Goal: Entertainment & Leisure: Consume media (video, audio)

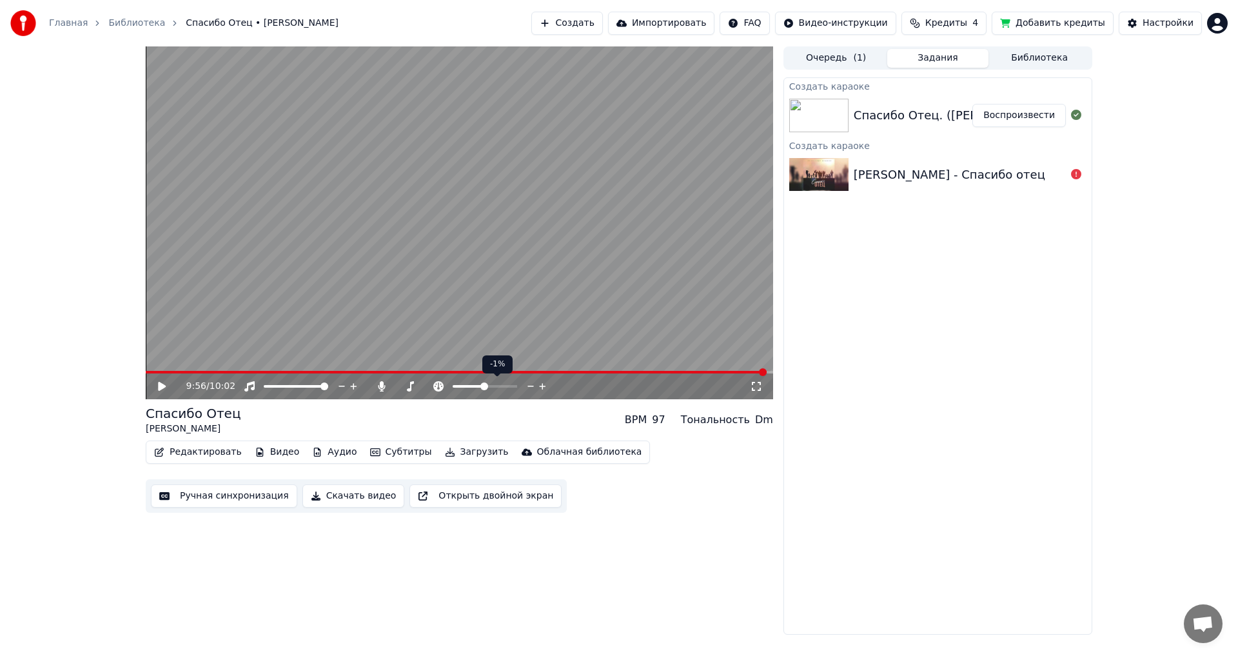
click at [484, 384] on span at bounding box center [484, 386] width 8 height 8
click at [491, 385] on span at bounding box center [489, 386] width 8 height 8
click at [485, 384] on span at bounding box center [485, 386] width 8 height 8
click at [328, 388] on span at bounding box center [324, 386] width 8 height 8
click at [328, 387] on span at bounding box center [324, 386] width 8 height 8
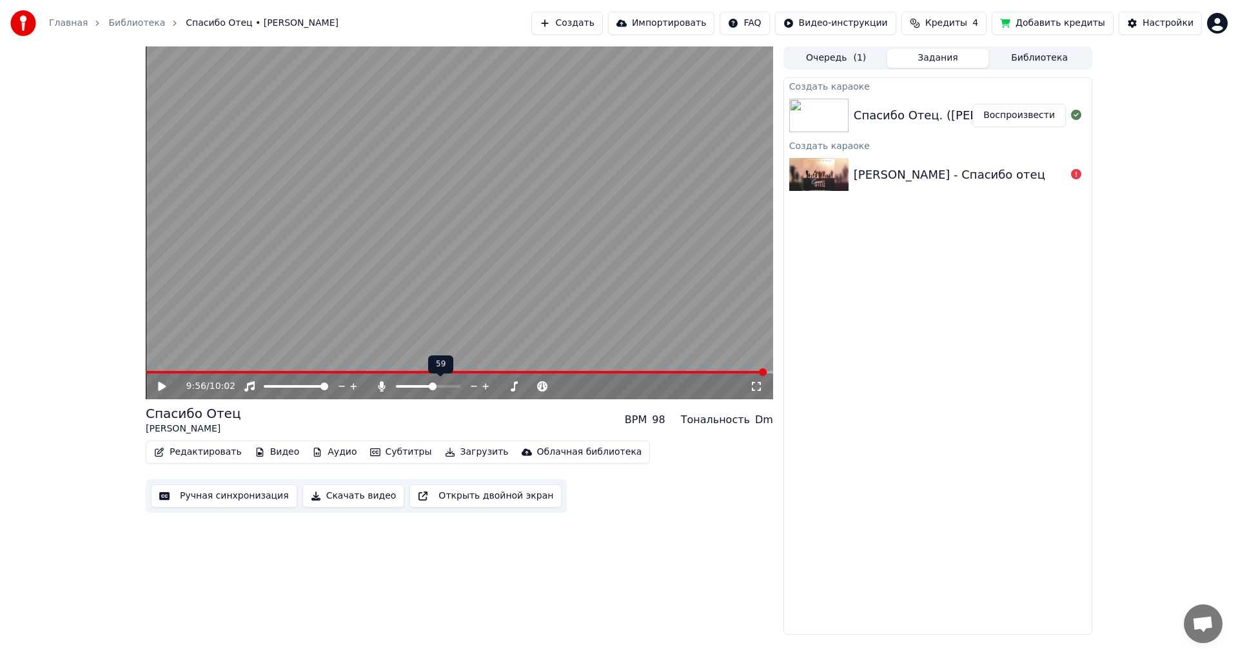
click at [436, 385] on span at bounding box center [433, 386] width 8 height 8
click at [491, 386] on span at bounding box center [490, 386] width 8 height 8
click at [468, 215] on video at bounding box center [459, 222] width 627 height 353
drag, startPoint x: 485, startPoint y: 382, endPoint x: 493, endPoint y: 383, distance: 7.8
click at [493, 383] on div at bounding box center [497, 386] width 104 height 13
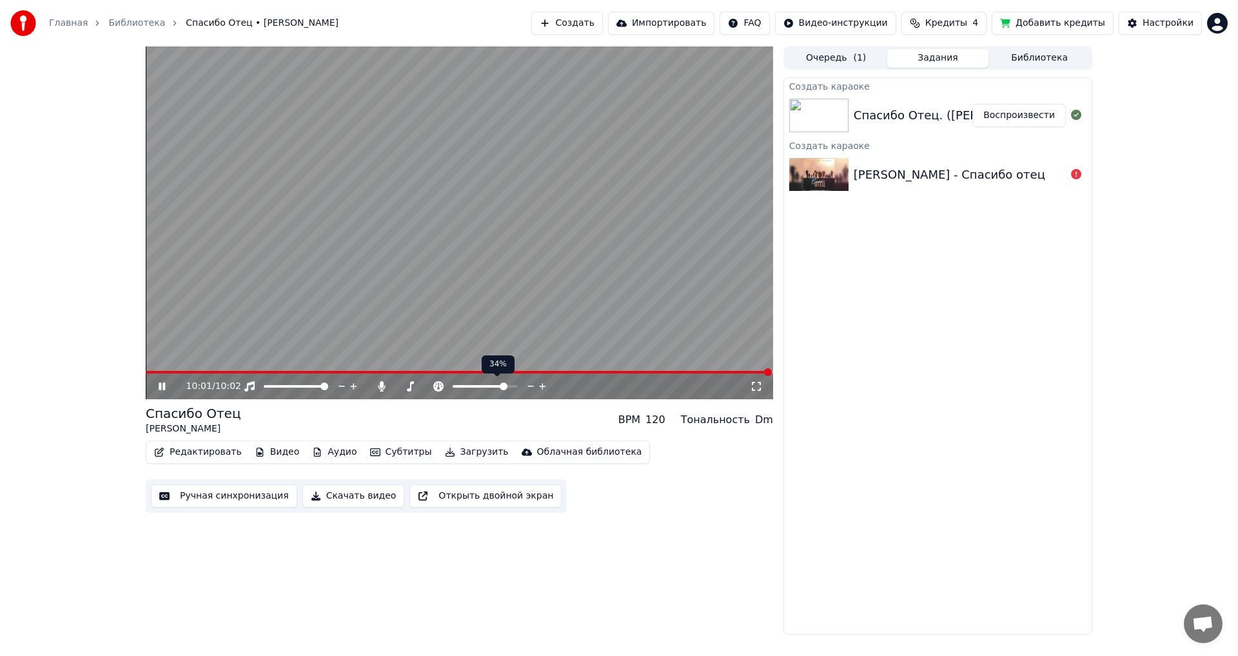
click at [507, 382] on span at bounding box center [504, 386] width 8 height 8
click at [762, 373] on span at bounding box center [454, 372] width 616 height 3
click at [412, 247] on video at bounding box center [459, 222] width 627 height 353
click at [501, 388] on span at bounding box center [504, 386] width 8 height 8
click at [496, 387] on span at bounding box center [474, 386] width 43 height 3
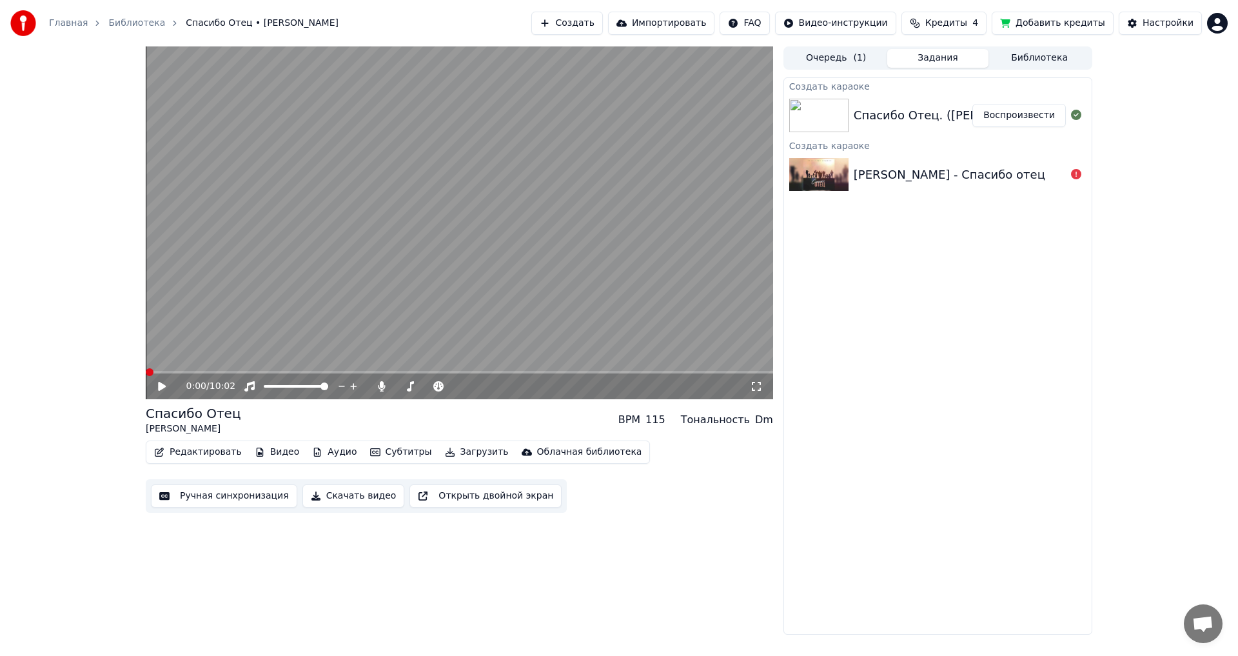
click at [146, 368] on span at bounding box center [150, 372] width 8 height 8
click at [159, 385] on icon at bounding box center [162, 386] width 8 height 9
click at [485, 386] on span at bounding box center [469, 386] width 32 height 3
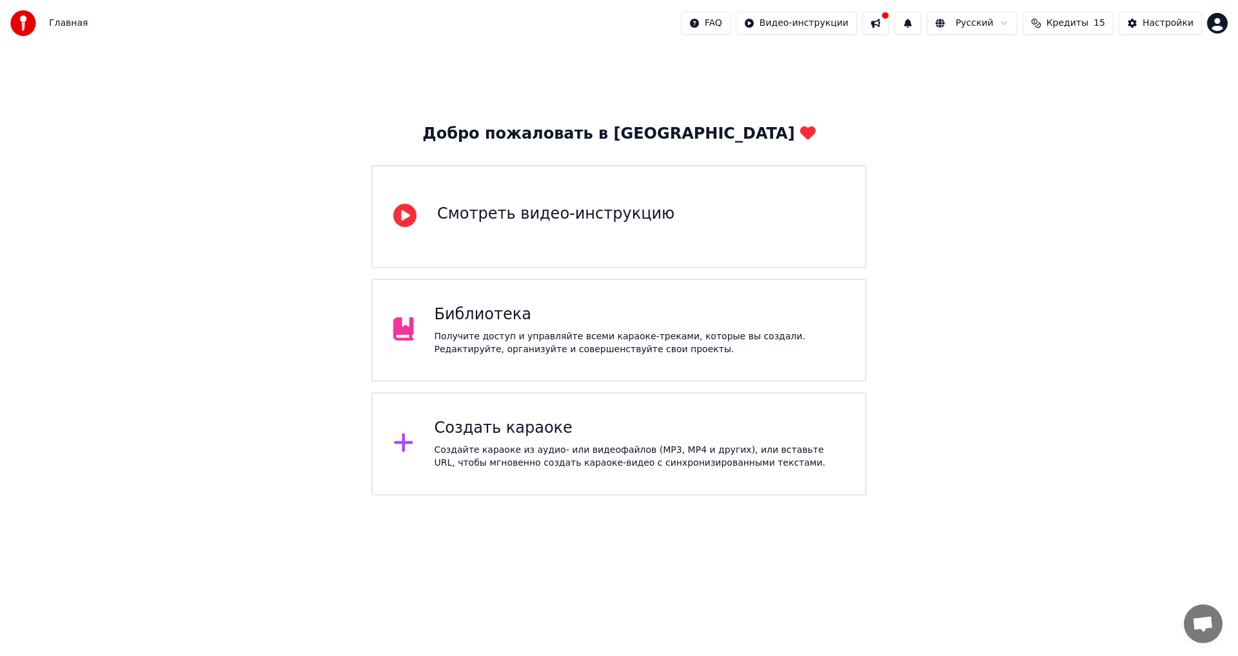
click at [490, 343] on div "Получите доступ и управляйте всеми караоке-треками, которые вы создали. Редакти…" at bounding box center [639, 343] width 411 height 26
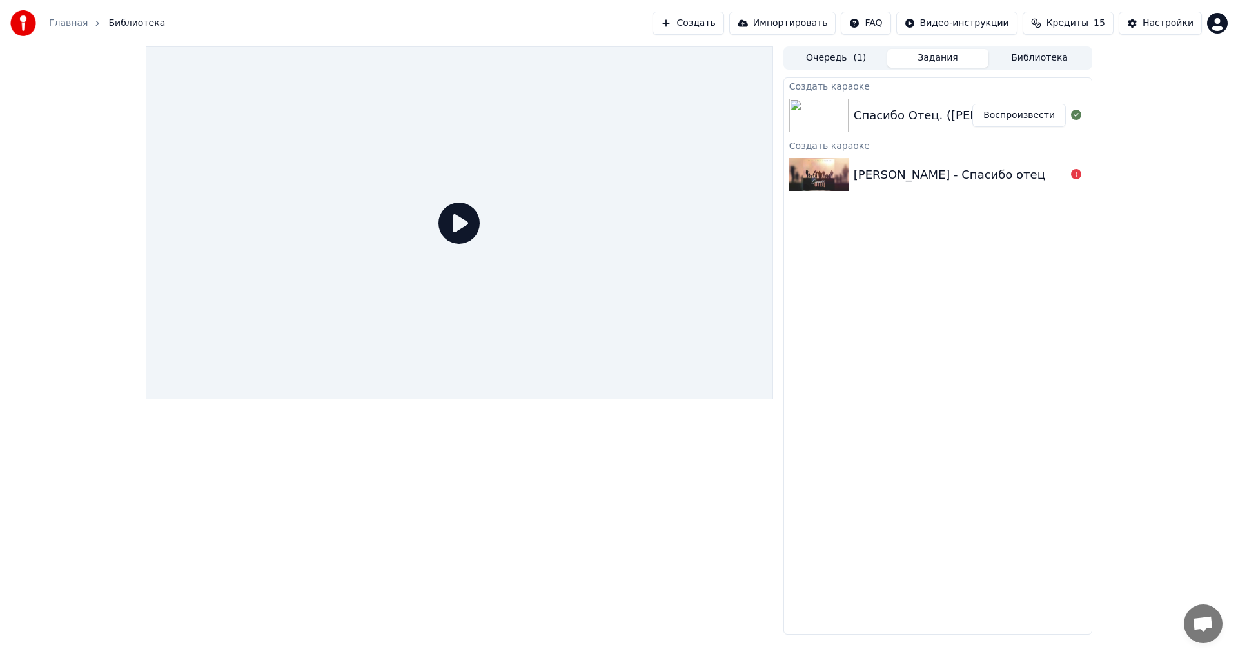
click at [1018, 113] on button "Воспроизвести" at bounding box center [1018, 115] width 93 height 23
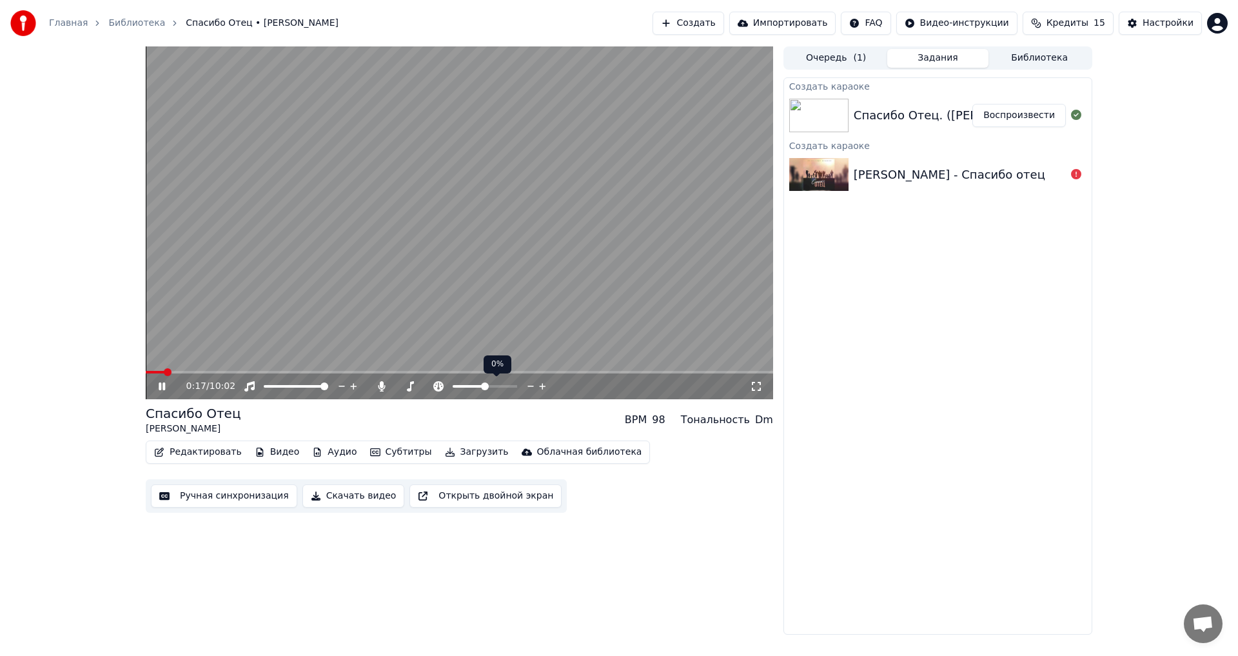
click at [540, 385] on icon at bounding box center [542, 386] width 12 height 13
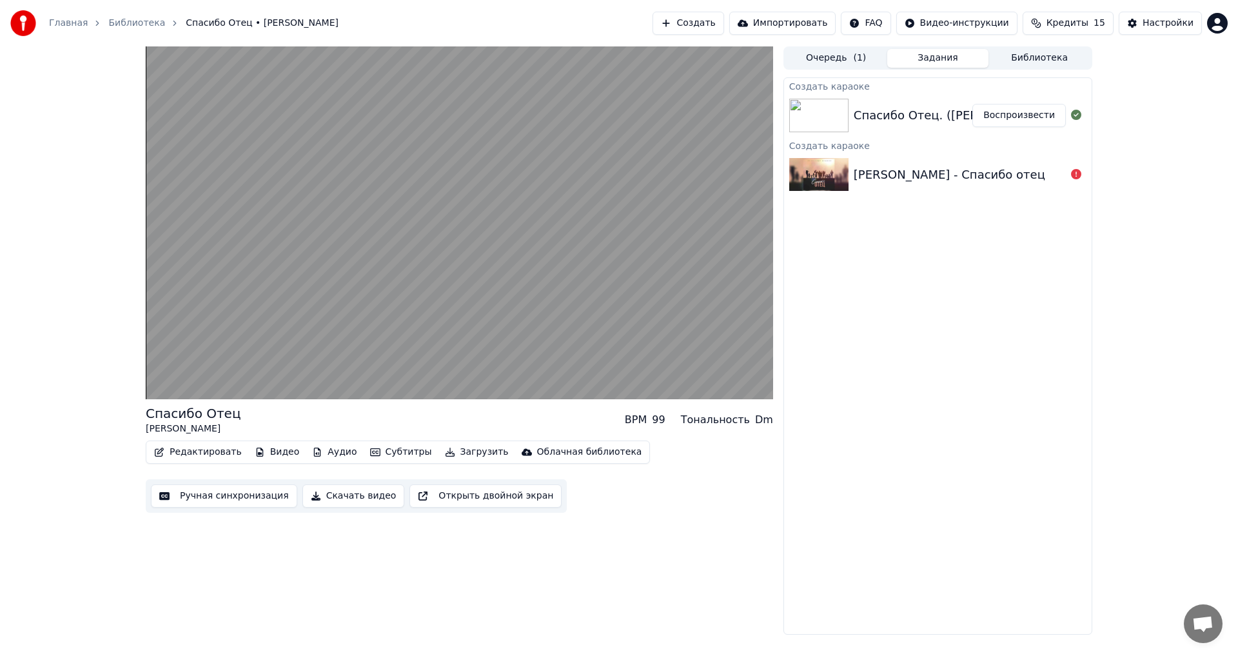
click at [1033, 54] on button "Библиотека" at bounding box center [1039, 58] width 102 height 19
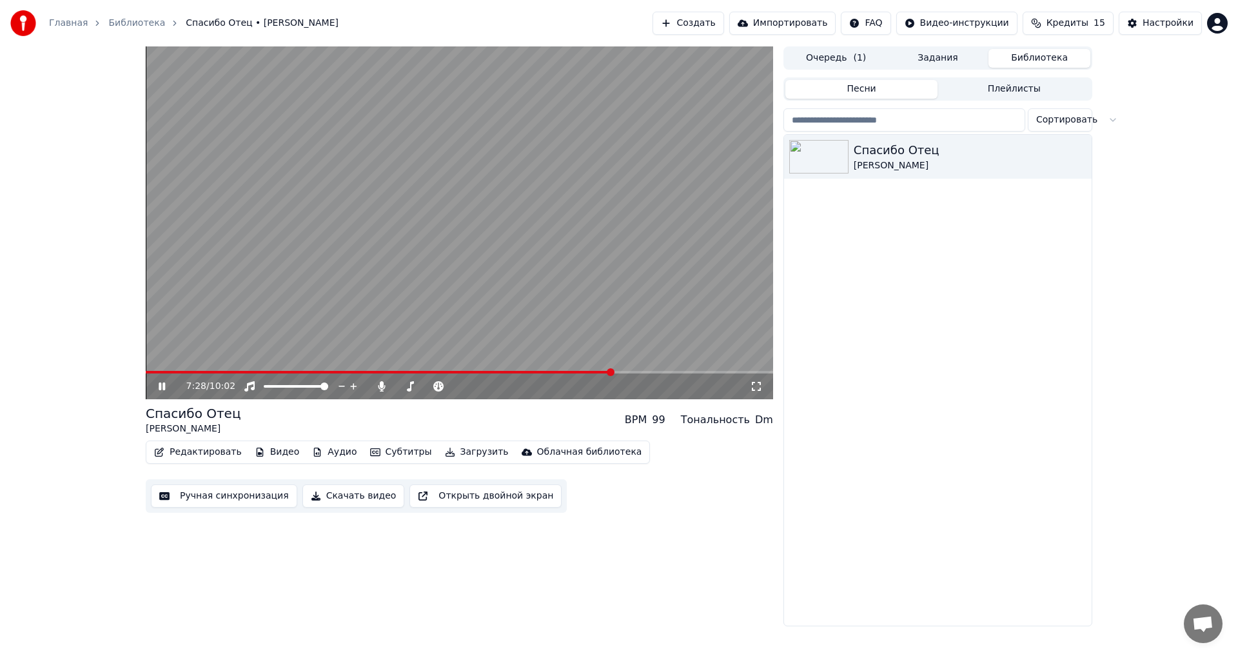
click at [162, 385] on icon at bounding box center [171, 386] width 30 height 10
click at [590, 370] on video at bounding box center [459, 222] width 627 height 353
click at [577, 371] on span at bounding box center [575, 372] width 8 height 8
click at [160, 384] on icon at bounding box center [162, 386] width 6 height 8
